Goal: Information Seeking & Learning: Understand process/instructions

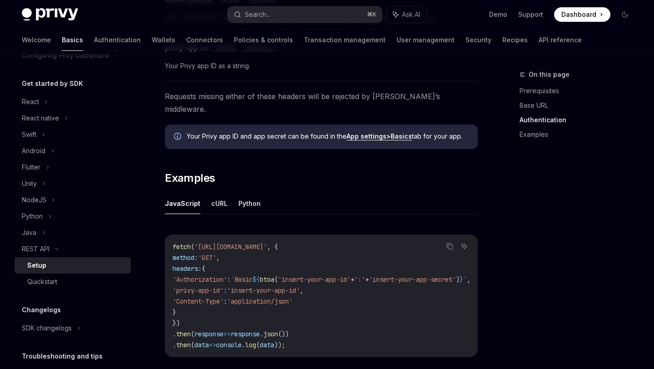
scroll to position [88, 0]
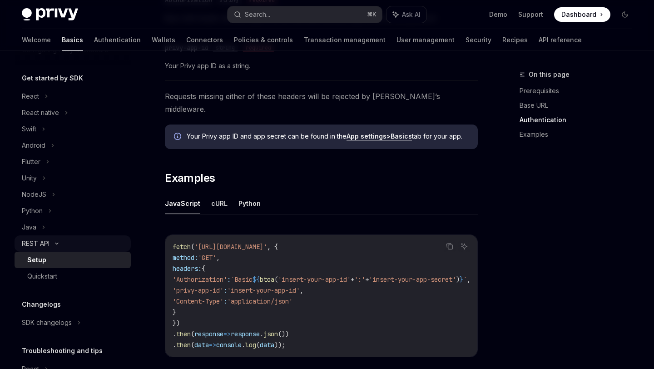
click at [75, 244] on div "REST API" at bounding box center [73, 243] width 116 height 16
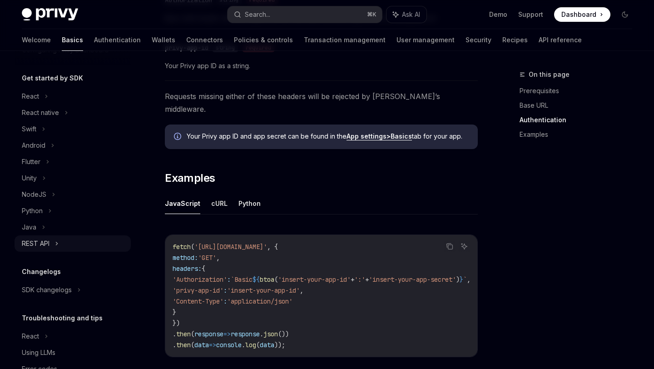
click at [27, 245] on div "REST API" at bounding box center [36, 243] width 28 height 11
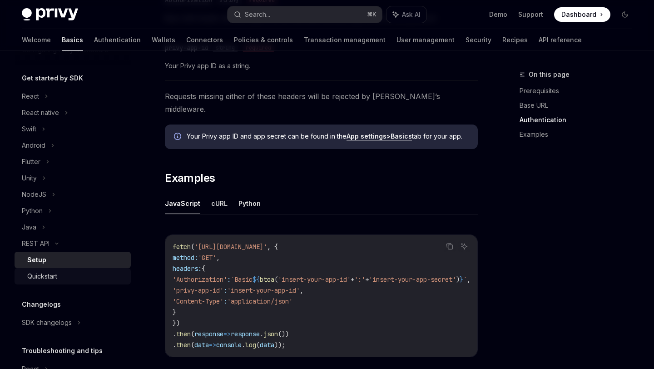
click at [41, 280] on div "Quickstart" at bounding box center [42, 276] width 30 height 11
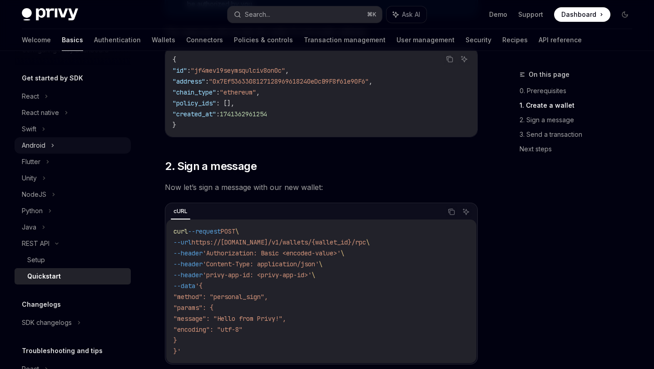
scroll to position [404, 0]
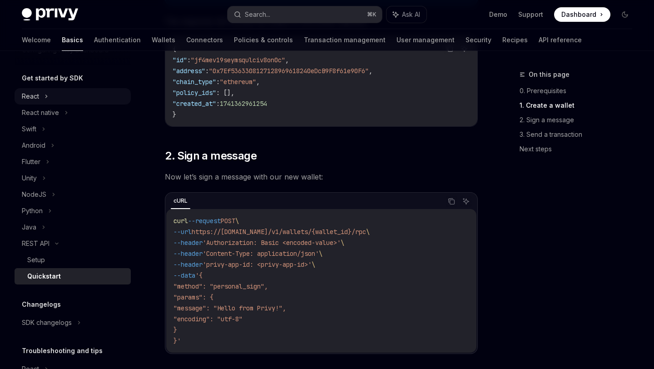
click at [38, 99] on div "React" at bounding box center [30, 96] width 17 height 11
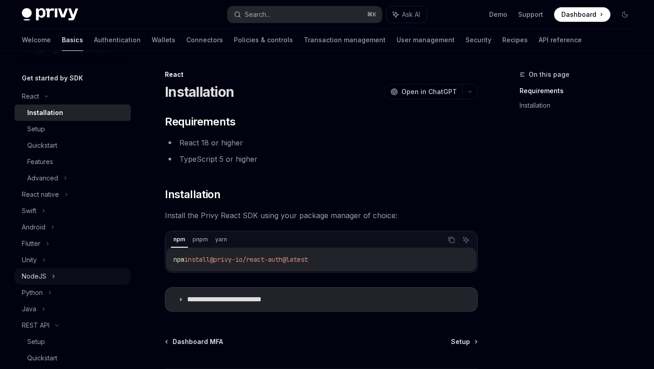
click at [32, 272] on div "NodeJS" at bounding box center [34, 276] width 25 height 11
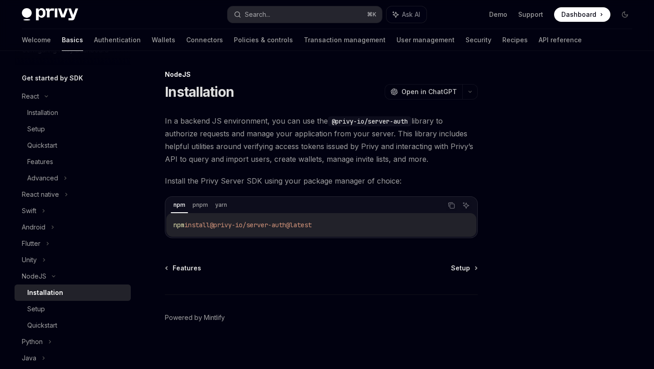
scroll to position [4, 0]
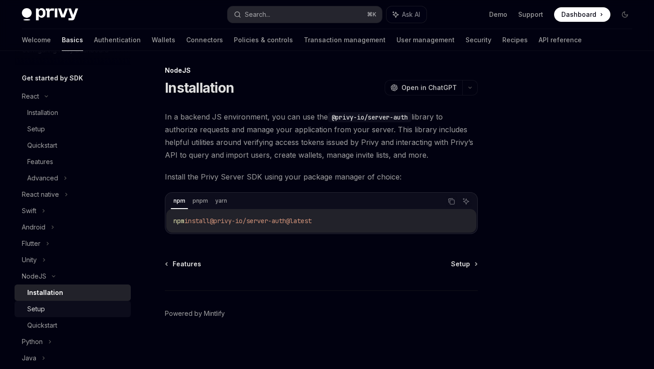
click at [69, 314] on div "Setup" at bounding box center [76, 309] width 98 height 11
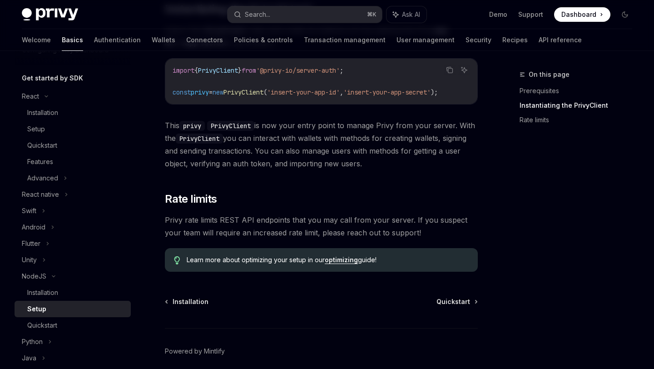
scroll to position [249, 0]
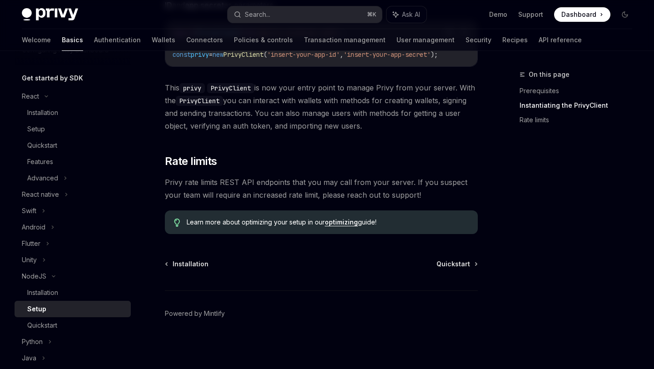
click at [93, 316] on link "Setup" at bounding box center [73, 309] width 116 height 16
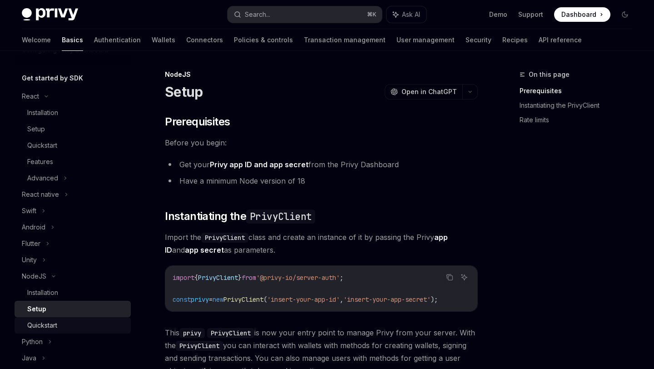
click at [83, 324] on div "Quickstart" at bounding box center [76, 325] width 98 height 11
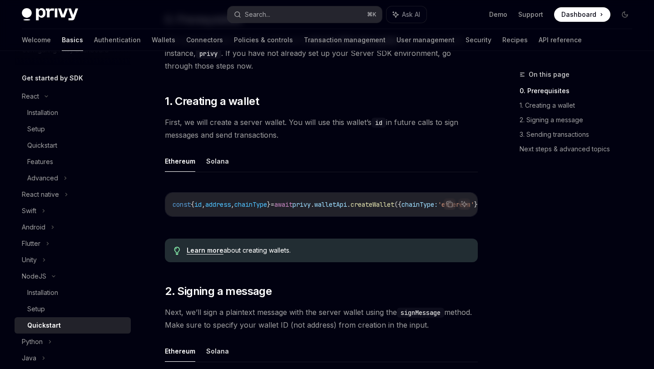
scroll to position [132, 0]
drag, startPoint x: 272, startPoint y: 215, endPoint x: 281, endPoint y: 216, distance: 9.1
click at [281, 216] on div "const { id , address , chainType } = await privy . walletApi . createWallet ({ …" at bounding box center [321, 204] width 312 height 24
drag, startPoint x: 276, startPoint y: 221, endPoint x: 305, endPoint y: 221, distance: 29.1
click at [305, 221] on div "Copy Ask AI const { id , address , chainType } = await privy . walletApi . crea…" at bounding box center [321, 207] width 313 height 48
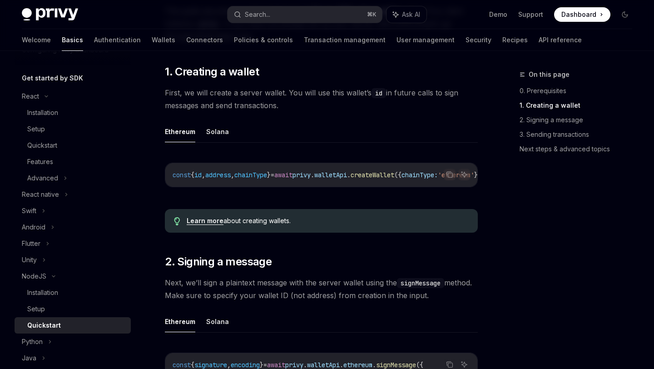
scroll to position [157, 0]
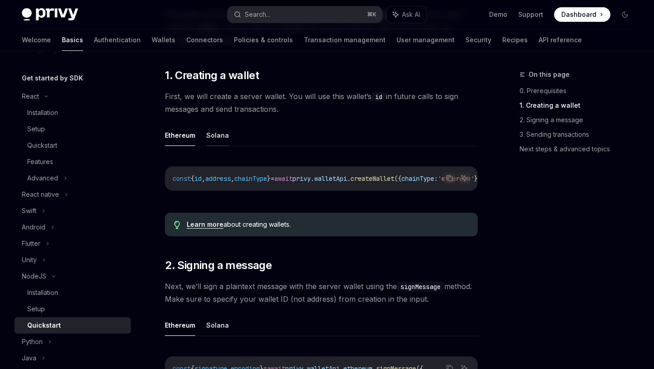
click at [219, 134] on button "Solana" at bounding box center [217, 135] width 23 height 21
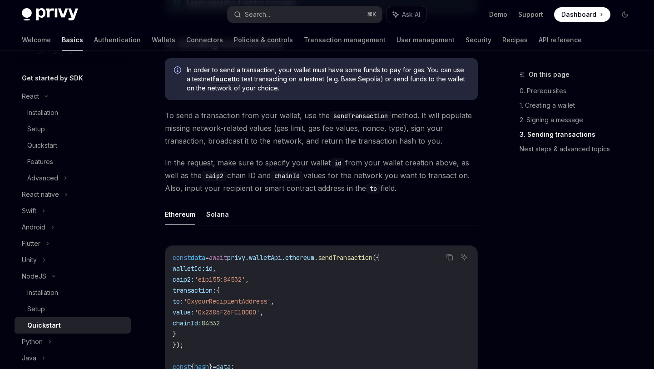
scroll to position [621, 0]
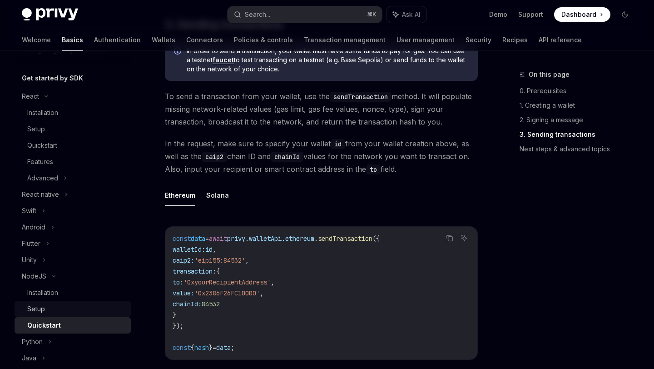
click at [88, 310] on div "Setup" at bounding box center [76, 309] width 98 height 11
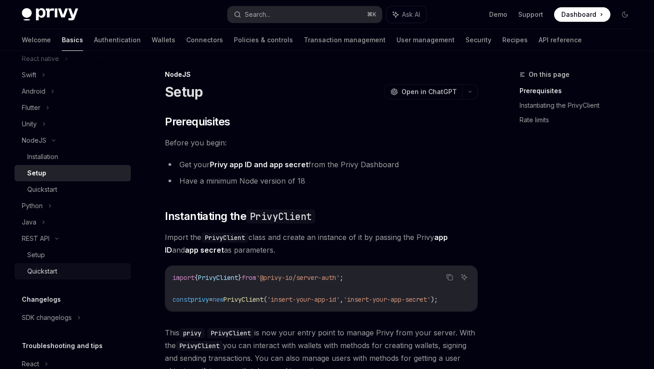
scroll to position [221, 0]
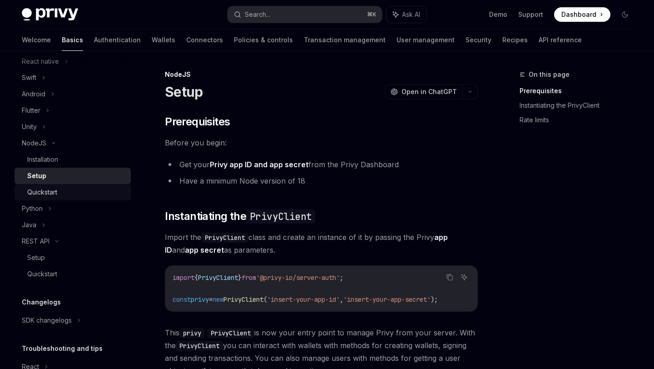
click at [68, 195] on div "Quickstart" at bounding box center [76, 192] width 98 height 11
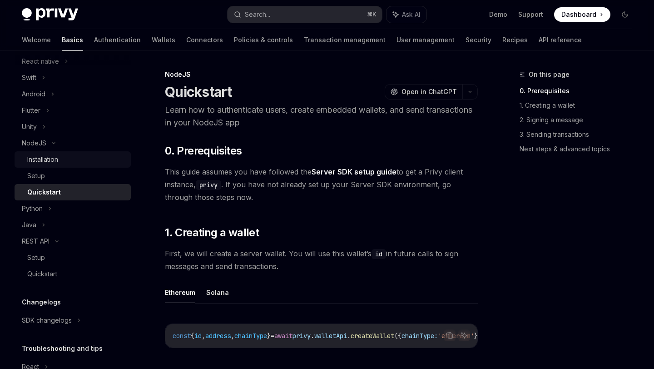
click at [65, 166] on link "Installation" at bounding box center [73, 159] width 116 height 16
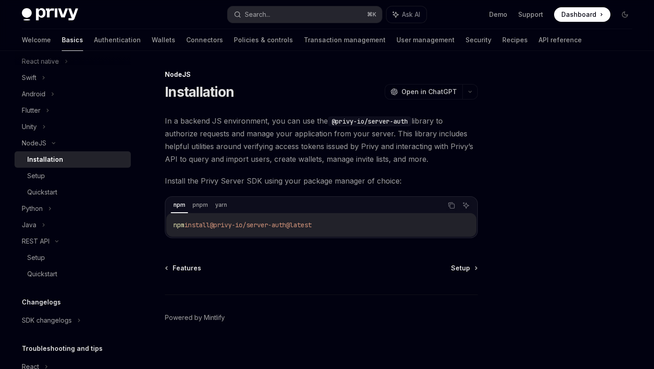
scroll to position [4, 0]
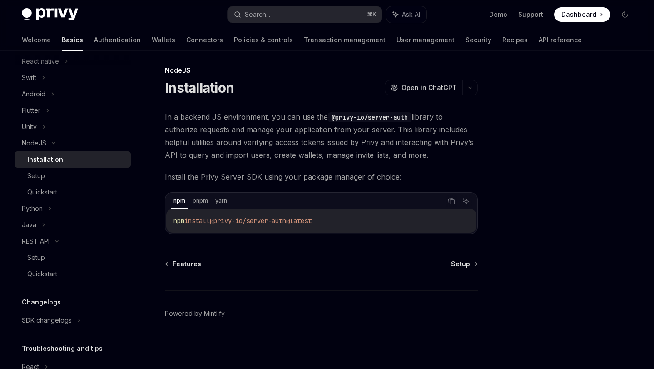
click at [456, 272] on div "Features Setup Powered by [PERSON_NAME]" at bounding box center [321, 315] width 313 height 110
click at [456, 267] on span "Setup" at bounding box center [460, 264] width 19 height 9
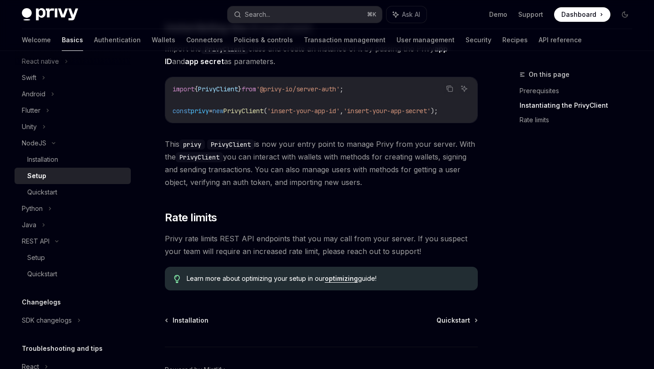
scroll to position [139, 0]
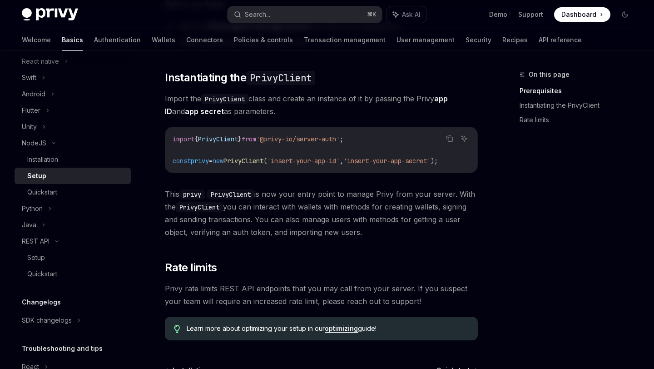
drag, startPoint x: 405, startPoint y: 170, endPoint x: 420, endPoint y: 170, distance: 15.0
click at [420, 170] on div "import { PrivyClient } from '@privy-io/server-auth' ; const privy = new PrivyCl…" at bounding box center [321, 149] width 312 height 45
click at [55, 185] on link "Quickstart" at bounding box center [73, 192] width 116 height 16
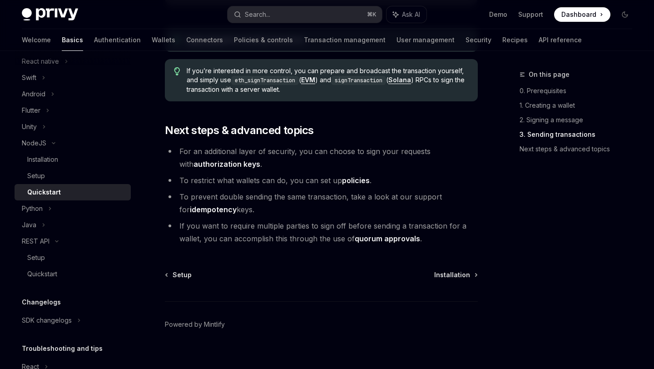
scroll to position [988, 0]
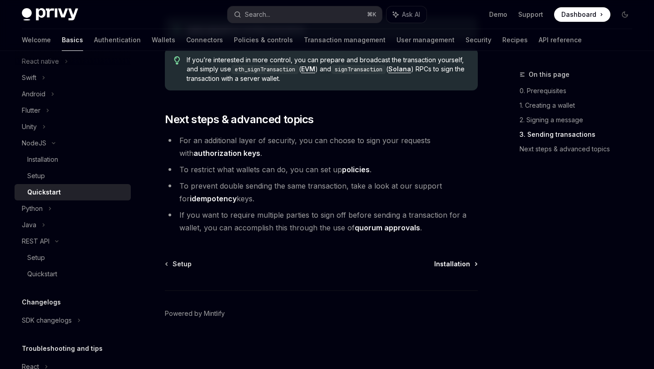
click at [444, 262] on span "Installation" at bounding box center [452, 264] width 36 height 9
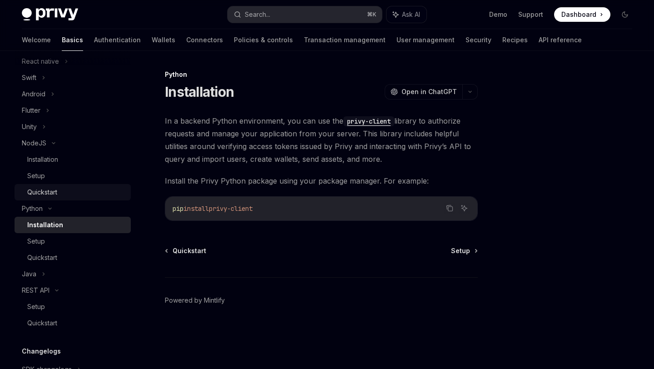
click at [74, 193] on div "Quickstart" at bounding box center [76, 192] width 98 height 11
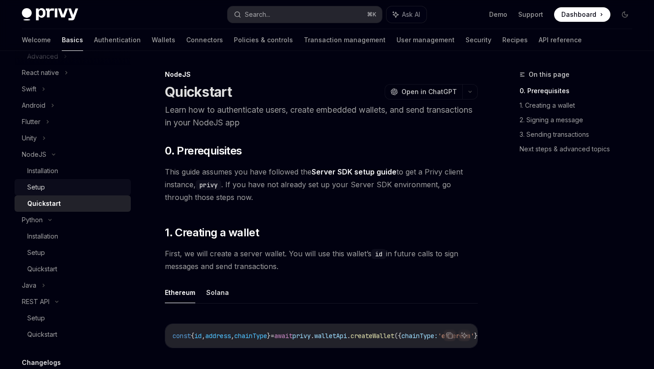
scroll to position [211, 0]
click at [218, 291] on button "Solana" at bounding box center [217, 292] width 23 height 21
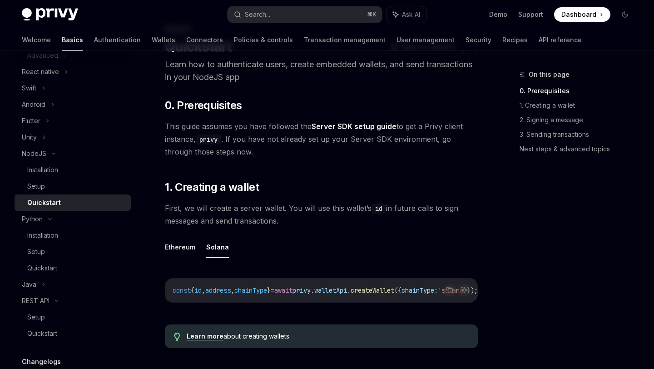
scroll to position [66, 0]
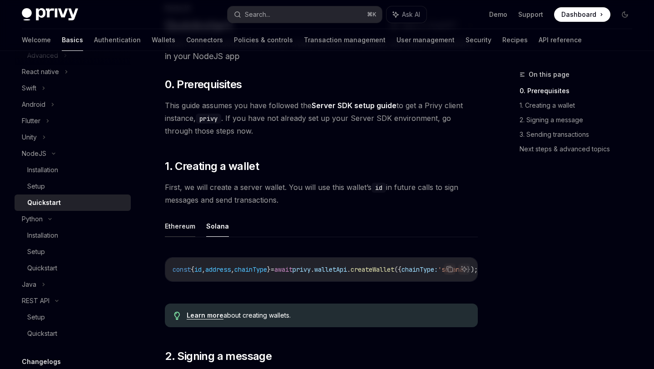
click at [183, 219] on button "Ethereum" at bounding box center [180, 225] width 30 height 21
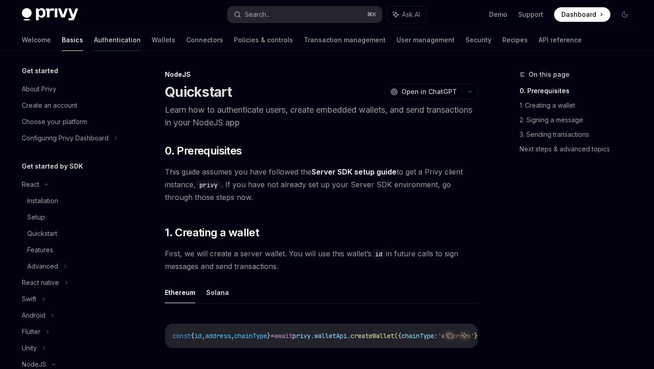
click at [94, 45] on link "Authentication" at bounding box center [117, 40] width 47 height 22
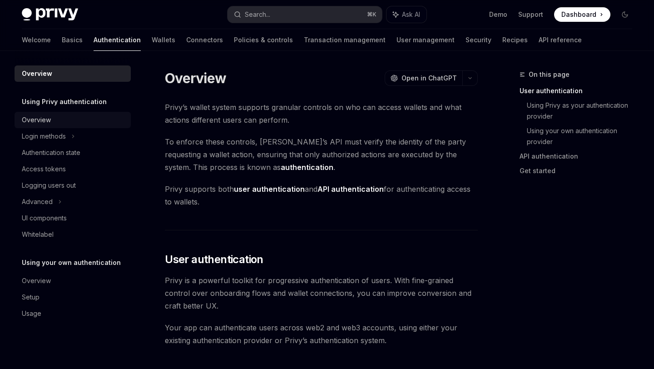
click at [61, 125] on div "Overview" at bounding box center [74, 120] width 104 height 11
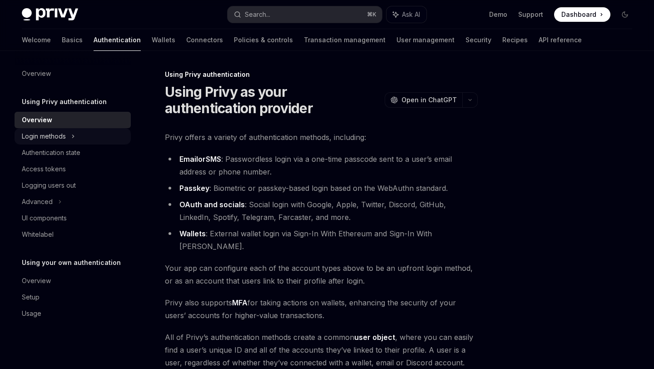
click at [61, 135] on div "Login methods" at bounding box center [44, 136] width 44 height 11
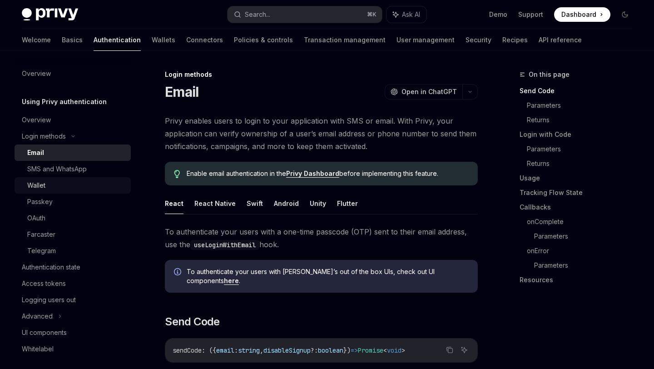
click at [53, 191] on link "Wallet" at bounding box center [73, 185] width 116 height 16
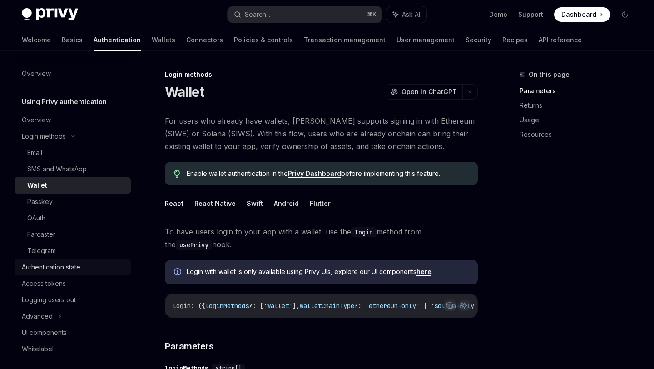
click at [46, 272] on div "Authentication state" at bounding box center [51, 267] width 59 height 11
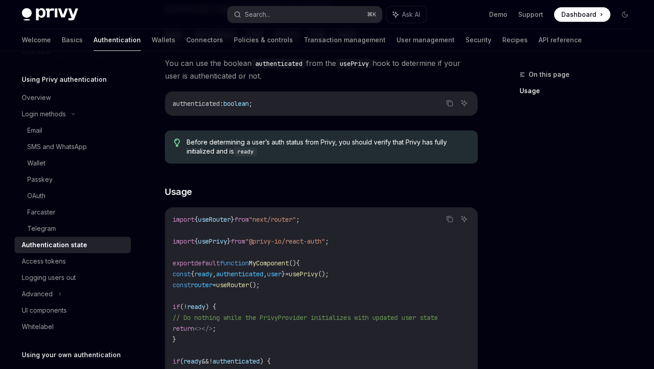
scroll to position [150, 0]
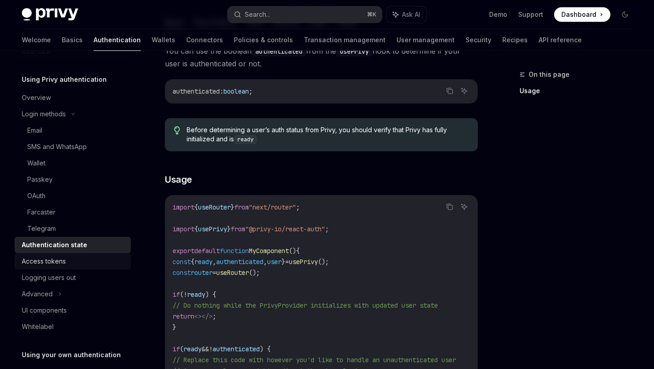
click at [103, 260] on div "Access tokens" at bounding box center [74, 261] width 104 height 11
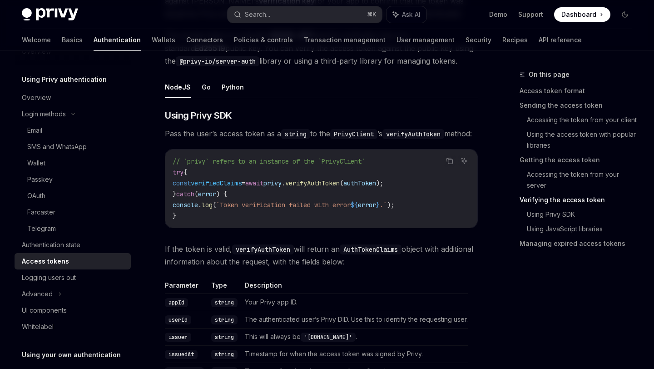
scroll to position [1410, 0]
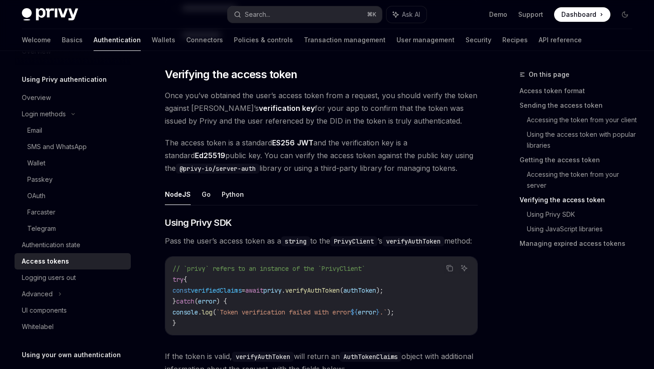
click at [321, 146] on span "The access token is a standard ES256 JWT and the verification key is a standard…" at bounding box center [321, 155] width 313 height 38
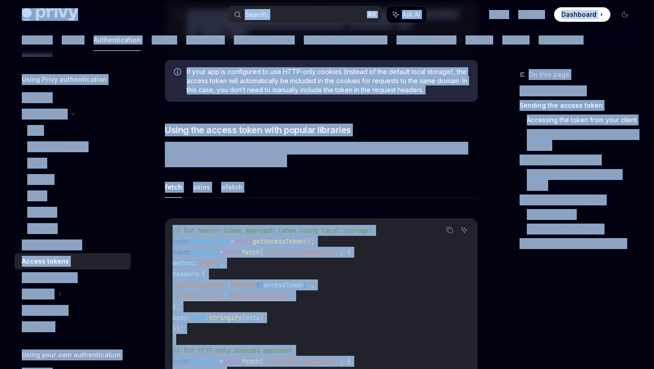
copy div "Lorem Ipsu dolo sita Consec... ⌘ A Eli SE Doei Tempori Utlaboree Doloremag Aliq…"
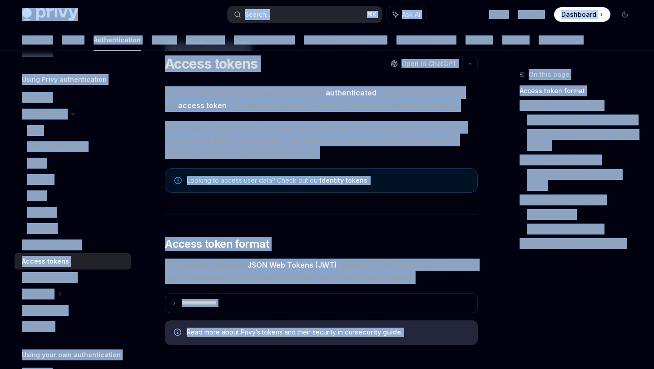
scroll to position [0, 0]
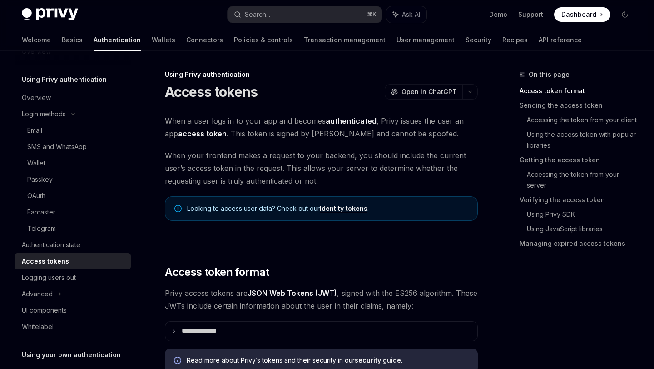
click at [184, 243] on hr at bounding box center [321, 243] width 313 height 0
click at [55, 297] on div "Advanced" at bounding box center [73, 294] width 116 height 16
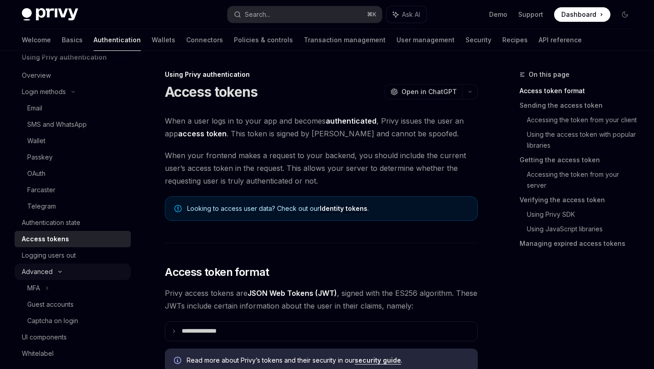
scroll to position [47, 0]
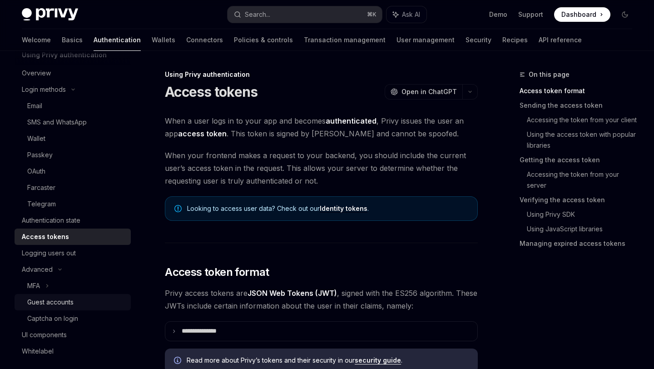
click at [59, 304] on div "Guest accounts" at bounding box center [50, 302] width 46 height 11
type textarea "*"
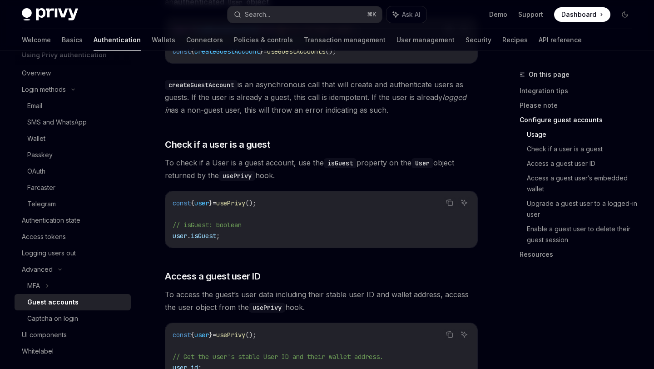
scroll to position [957, 0]
